Goal: Task Accomplishment & Management: Manage account settings

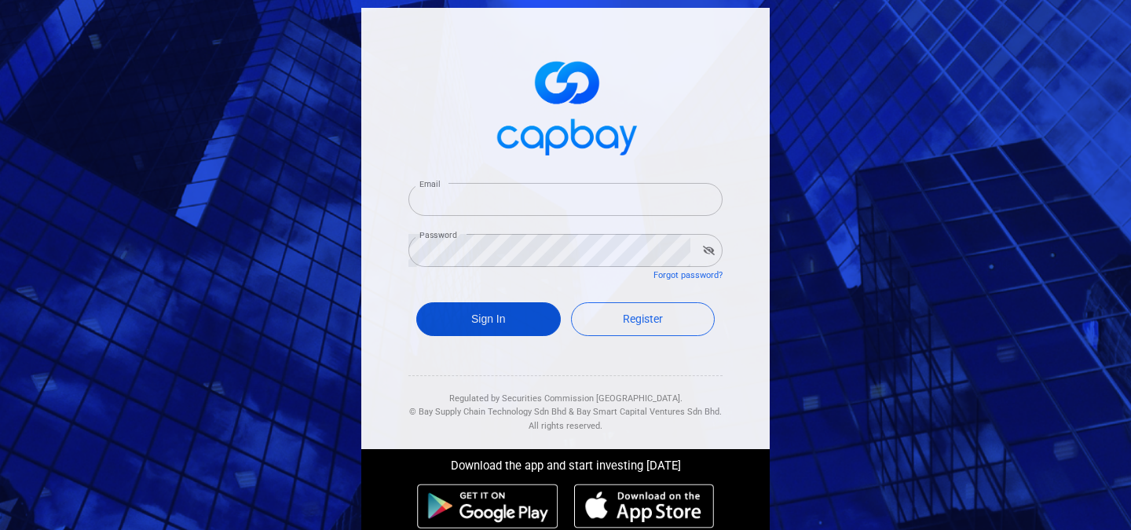
type input "[EMAIL_ADDRESS][DOMAIN_NAME]"
click at [492, 317] on button "Sign In" at bounding box center [488, 319] width 144 height 34
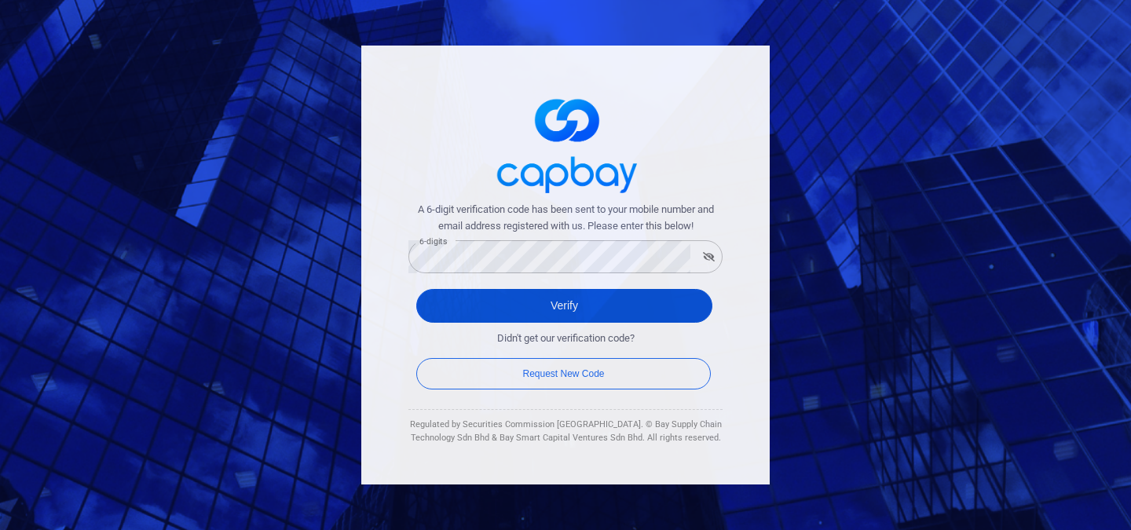
click at [700, 299] on button "Verify" at bounding box center [564, 306] width 296 height 34
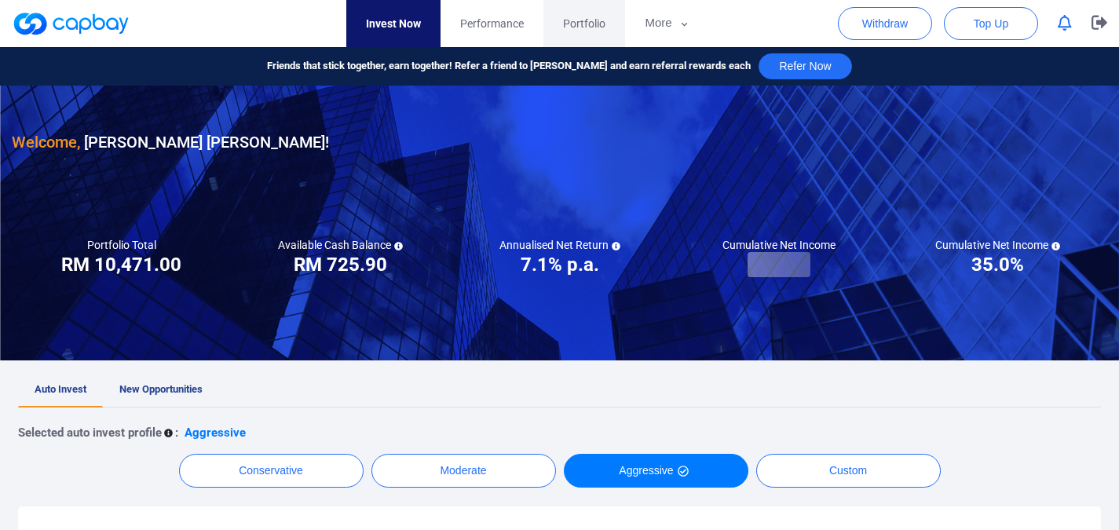
click at [594, 29] on span "Portfolio" at bounding box center [584, 23] width 42 height 17
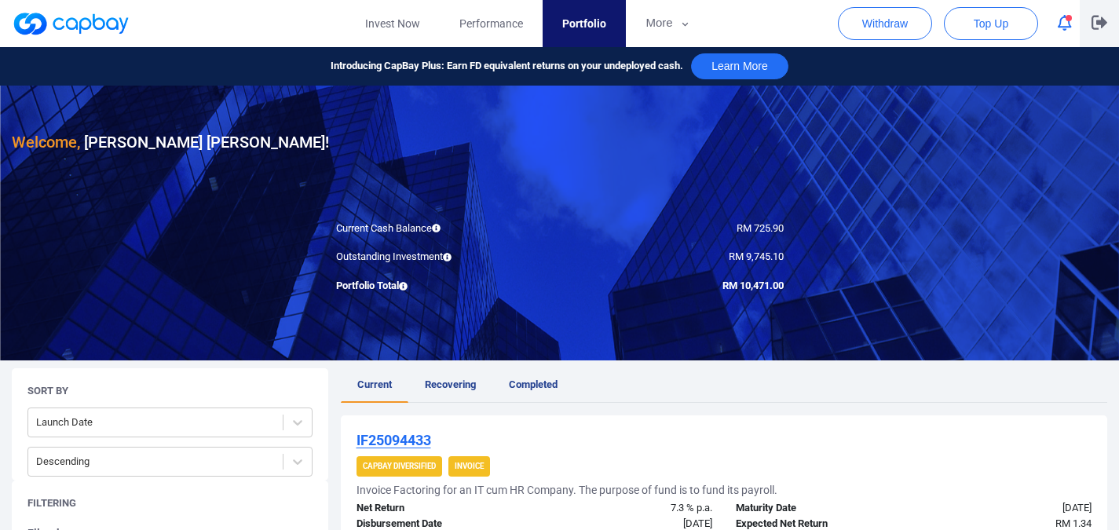
click at [1102, 20] on icon "button" at bounding box center [1099, 23] width 16 height 14
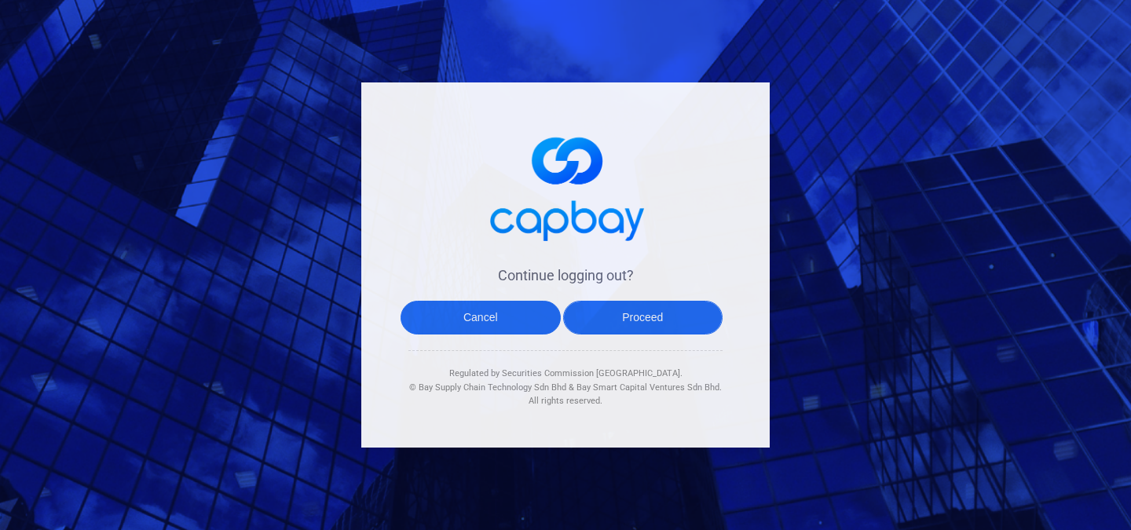
click at [663, 324] on button "Proceed" at bounding box center [643, 318] width 160 height 34
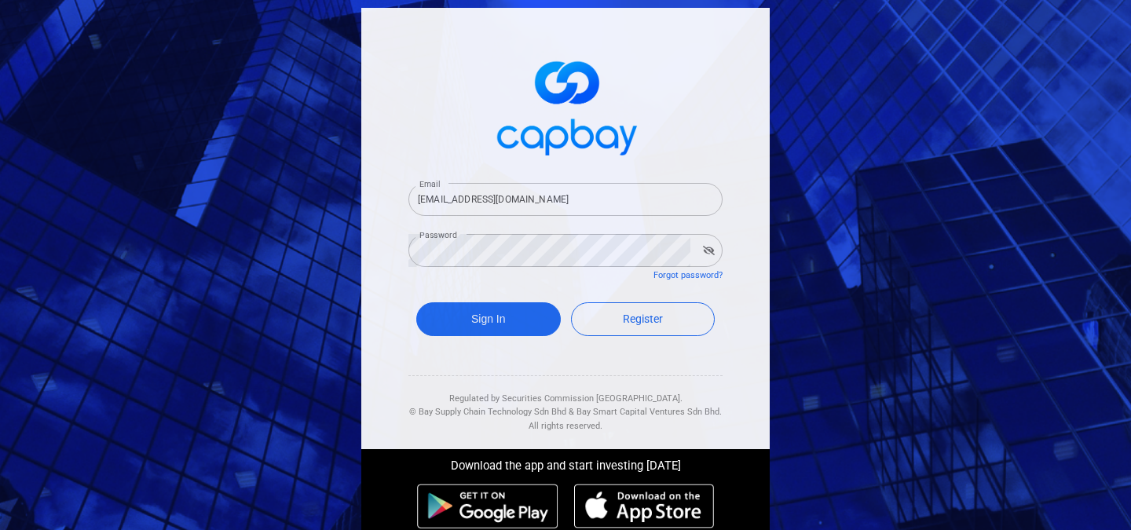
click at [948, 63] on div "Email [EMAIL_ADDRESS][DOMAIN_NAME] Email Password Password Forgot password? Sig…" at bounding box center [565, 265] width 1131 height 530
